Goal: Find specific page/section: Find specific page/section

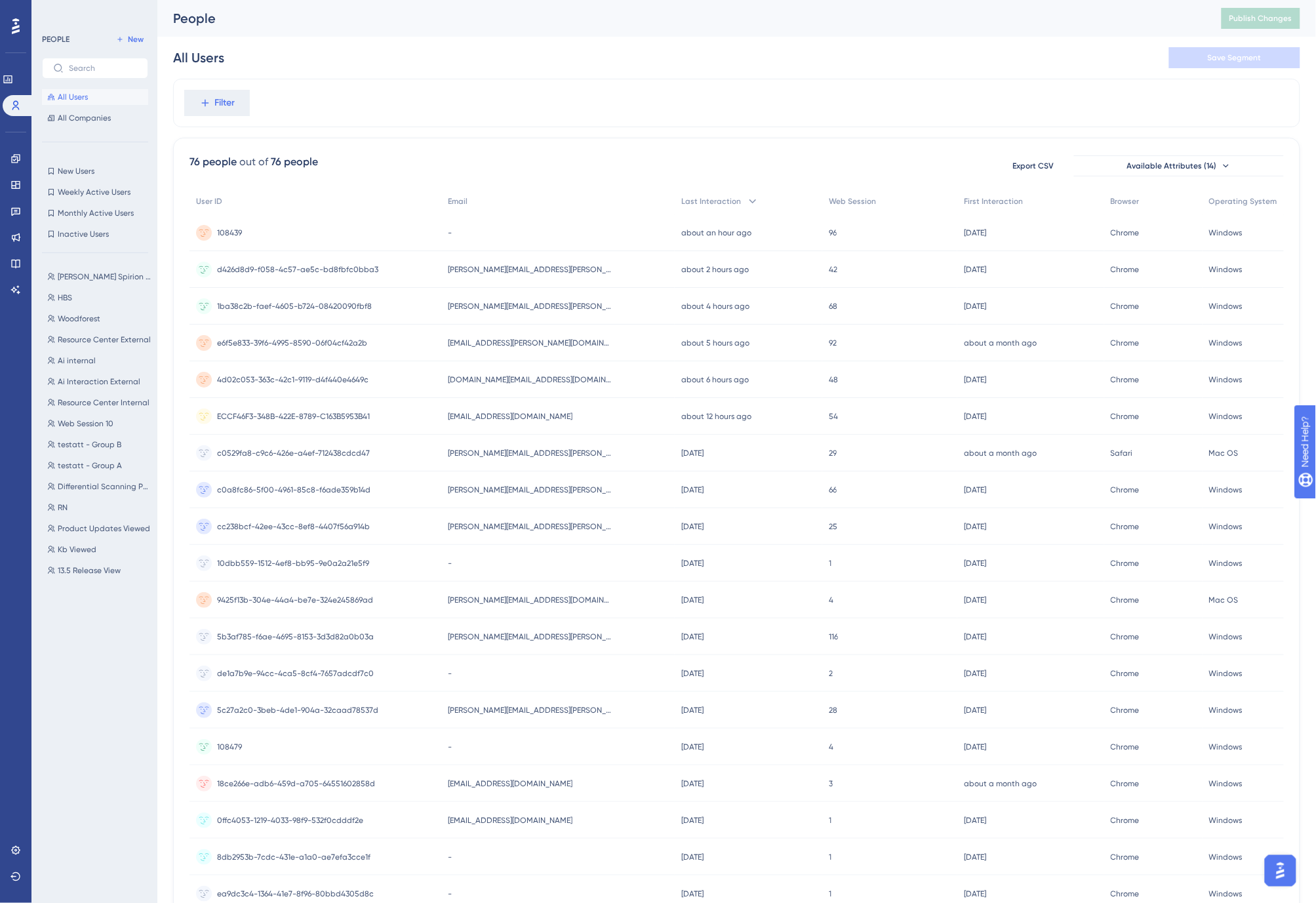
drag, startPoint x: 650, startPoint y: 43, endPoint x: 469, endPoint y: 79, distance: 184.5
click at [546, 64] on div "All Users Save Segment" at bounding box center [737, 57] width 1127 height 42
click at [84, 122] on span "All Companies" at bounding box center [84, 117] width 53 height 11
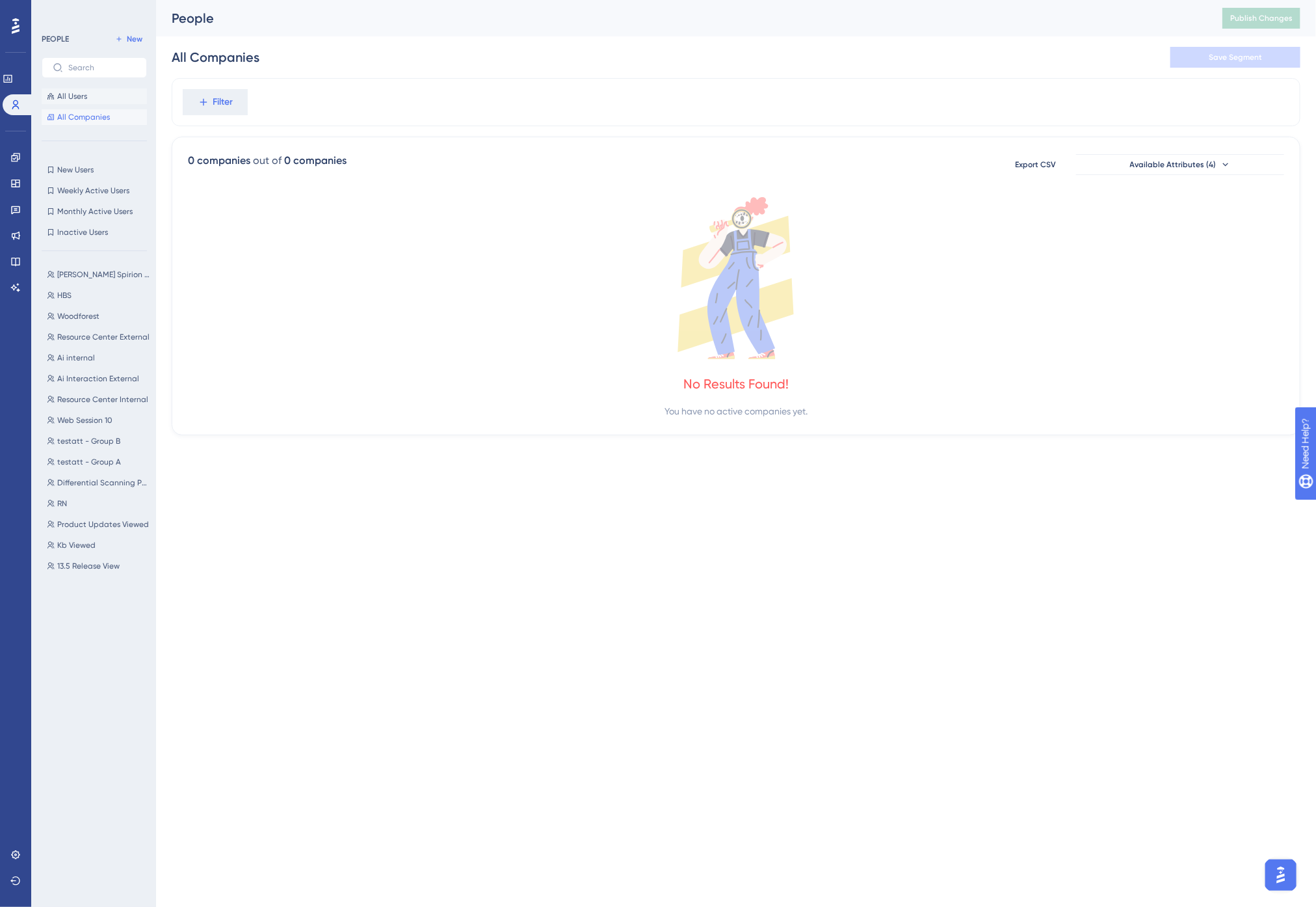
click at [68, 98] on span "All Users" at bounding box center [72, 96] width 30 height 11
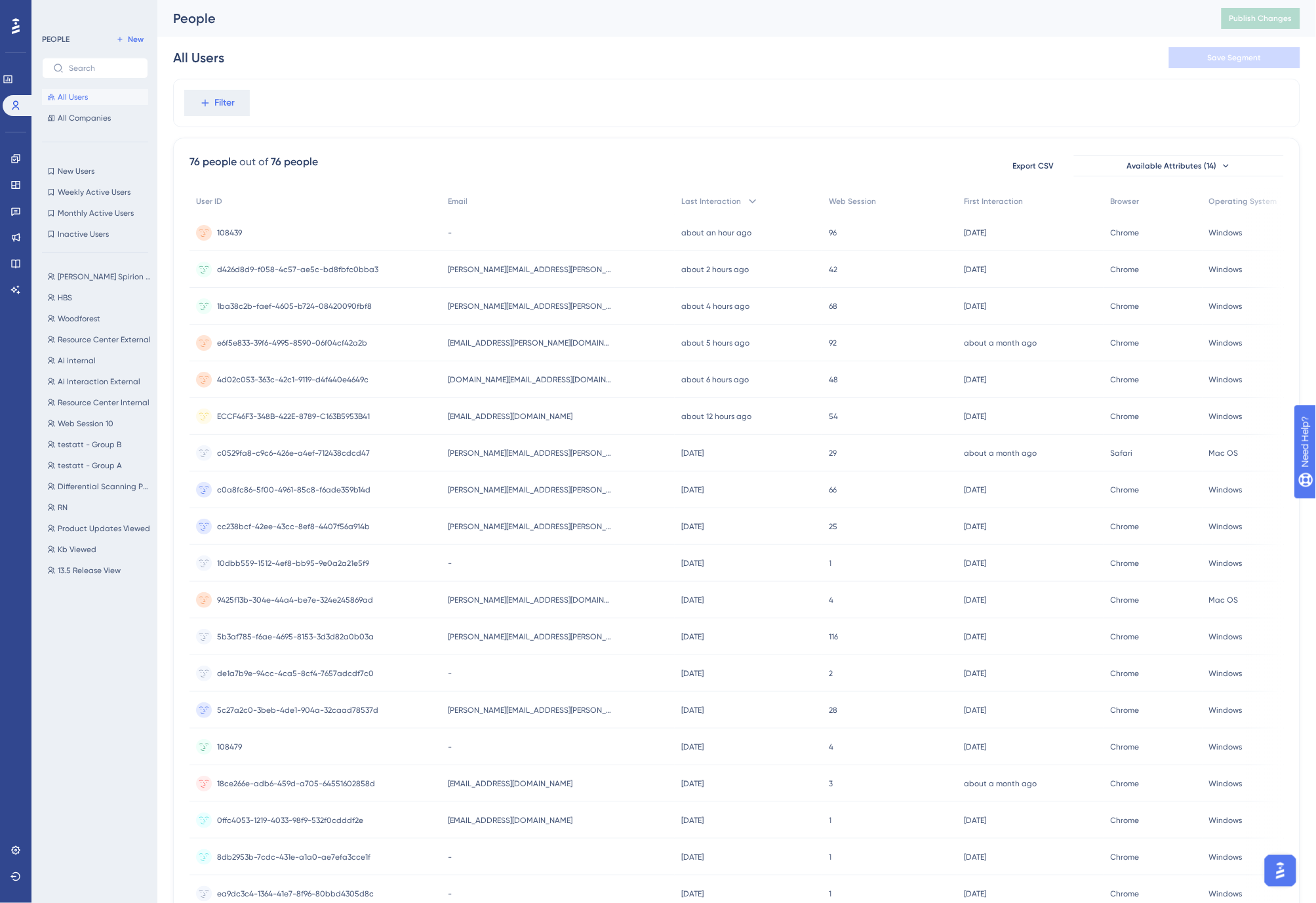
click at [502, 75] on div "All Users Save Segment" at bounding box center [737, 57] width 1127 height 42
click at [520, 233] on div "-" at bounding box center [558, 233] width 233 height 37
click at [504, 270] on span "[PERSON_NAME][EMAIL_ADDRESS][PERSON_NAME][DOMAIN_NAME]" at bounding box center [530, 269] width 164 height 11
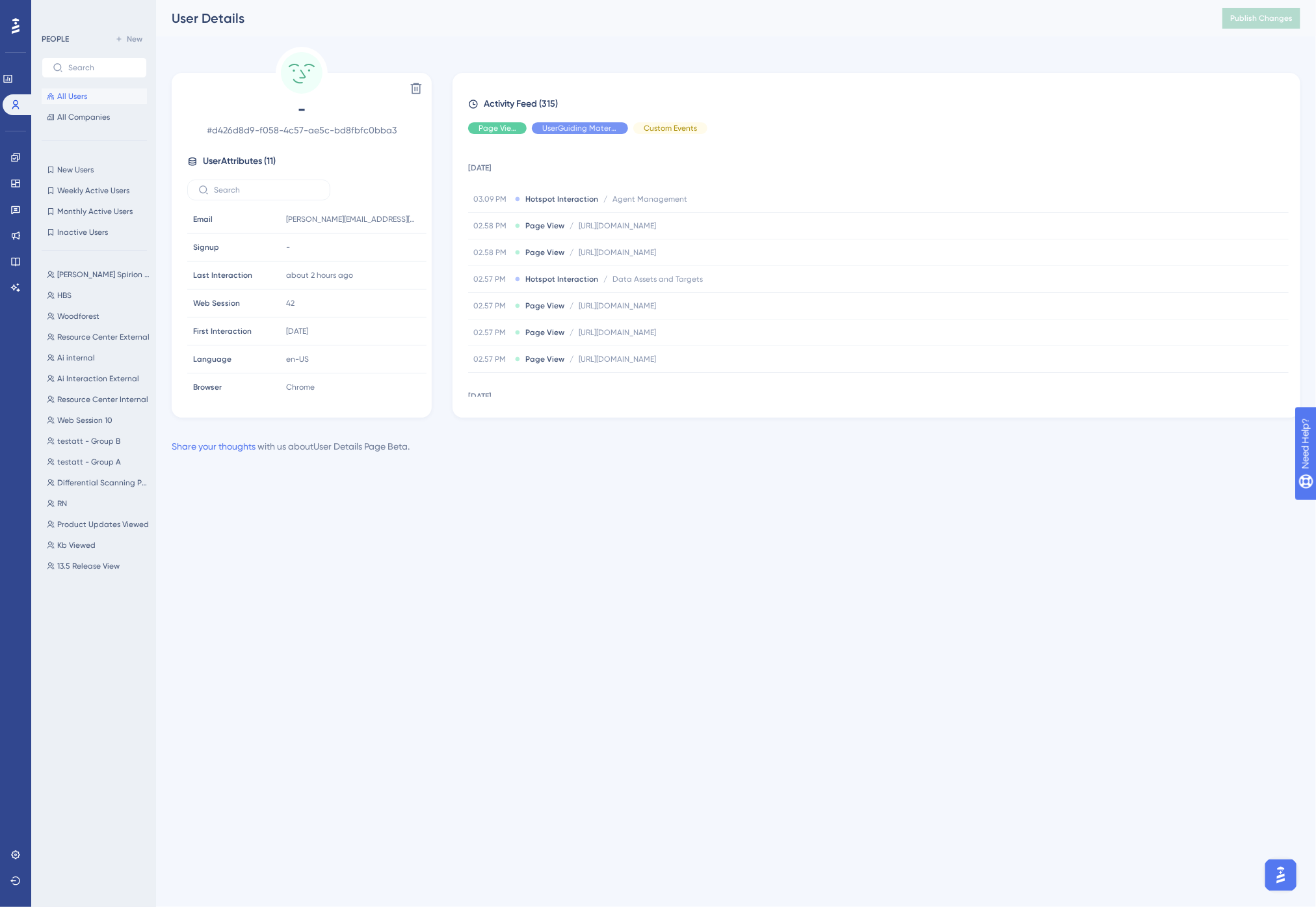
click at [642, 43] on div "Performance Users Engagement Widgets Feedback Product Updates Knowledge Base AI…" at bounding box center [736, 237] width 1160 height 475
